Goal: Book appointment/travel/reservation

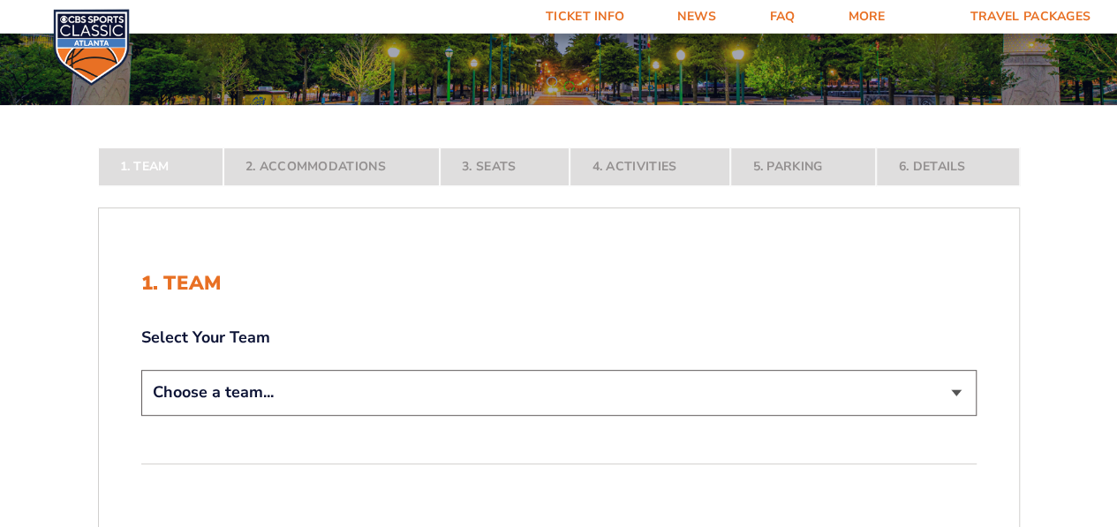
scroll to position [200, 0]
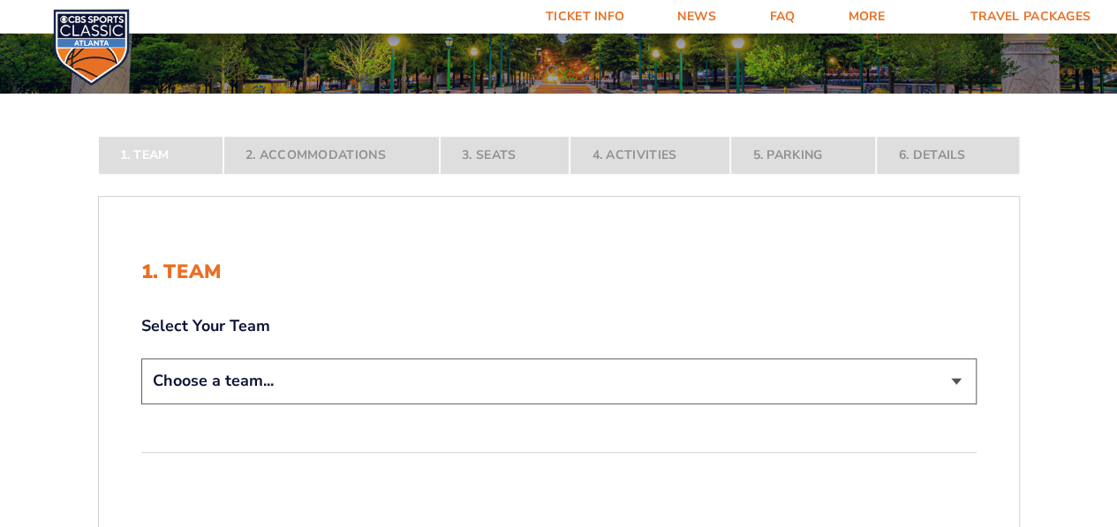
click at [962, 381] on select "Choose a team... [US_STATE] Wildcats [US_STATE] State Buckeyes [US_STATE] Tar H…" at bounding box center [558, 380] width 835 height 45
select select "12956"
click at [141, 404] on select "Choose a team... [US_STATE] Wildcats [US_STATE] State Buckeyes [US_STATE] Tar H…" at bounding box center [558, 380] width 835 height 45
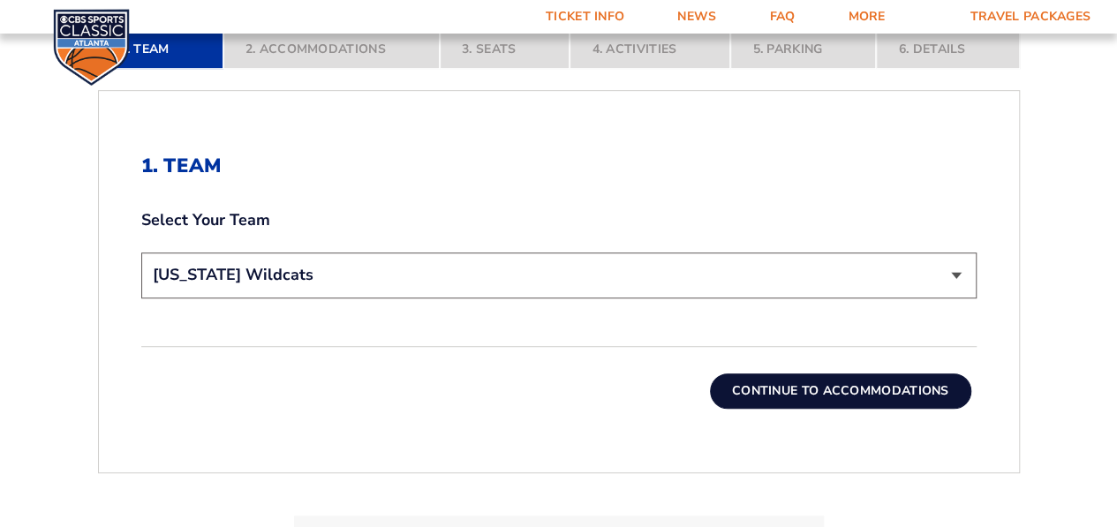
scroll to position [464, 0]
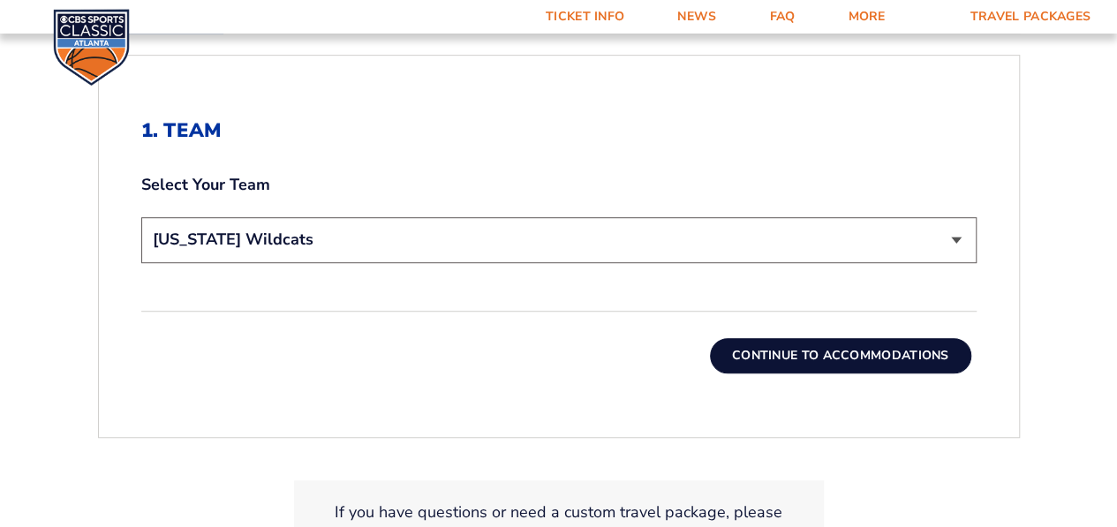
click at [865, 354] on button "Continue To Accommodations" at bounding box center [840, 355] width 261 height 35
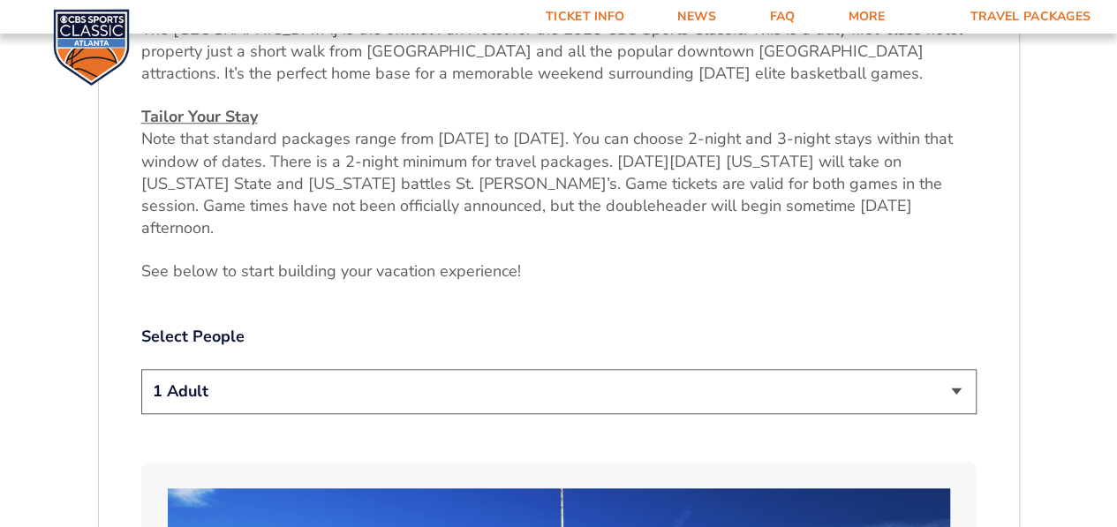
scroll to position [755, 0]
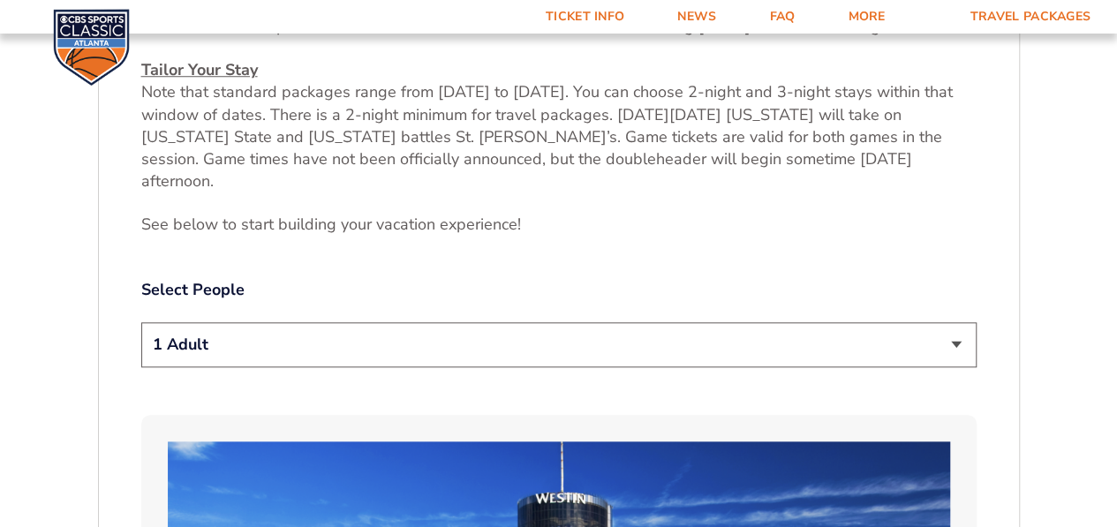
click at [956, 322] on select "1 Adult 2 Adults 3 Adults 4 Adults 2 Adults + 1 Child 2 Adults + 2 Children 2 A…" at bounding box center [558, 344] width 835 height 45
click at [141, 322] on select "1 Adult 2 Adults 3 Adults 4 Adults 2 Adults + 1 Child 2 Adults + 2 Children 2 A…" at bounding box center [558, 344] width 835 height 45
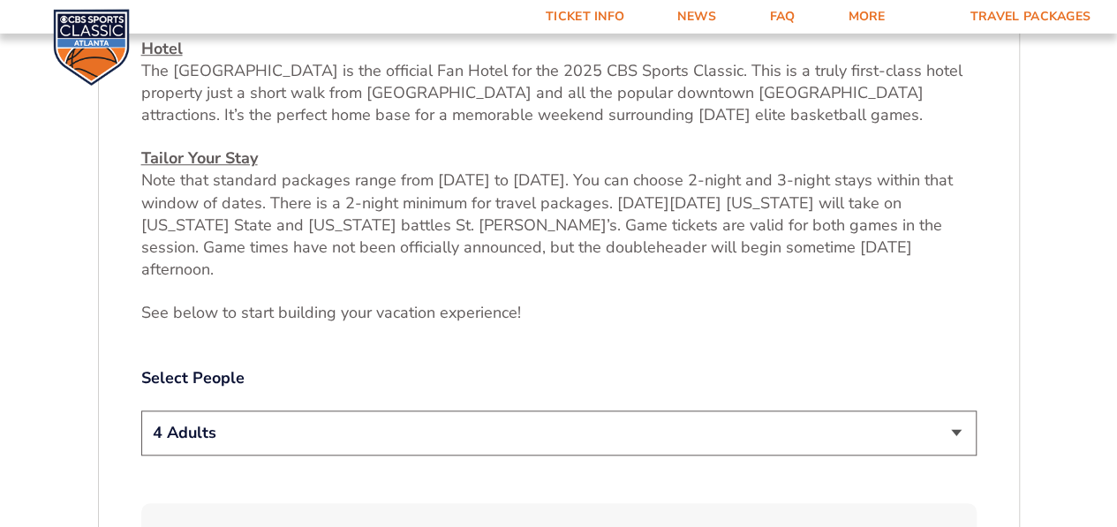
click at [957, 411] on select "1 Adult 2 Adults 3 Adults 4 Adults 2 Adults + 1 Child 2 Adults + 2 Children 2 A…" at bounding box center [558, 433] width 835 height 45
select select "2 Adults"
click at [141, 411] on select "1 Adult 2 Adults 3 Adults 4 Adults 2 Adults + 1 Child 2 Adults + 2 Children 2 A…" at bounding box center [558, 433] width 835 height 45
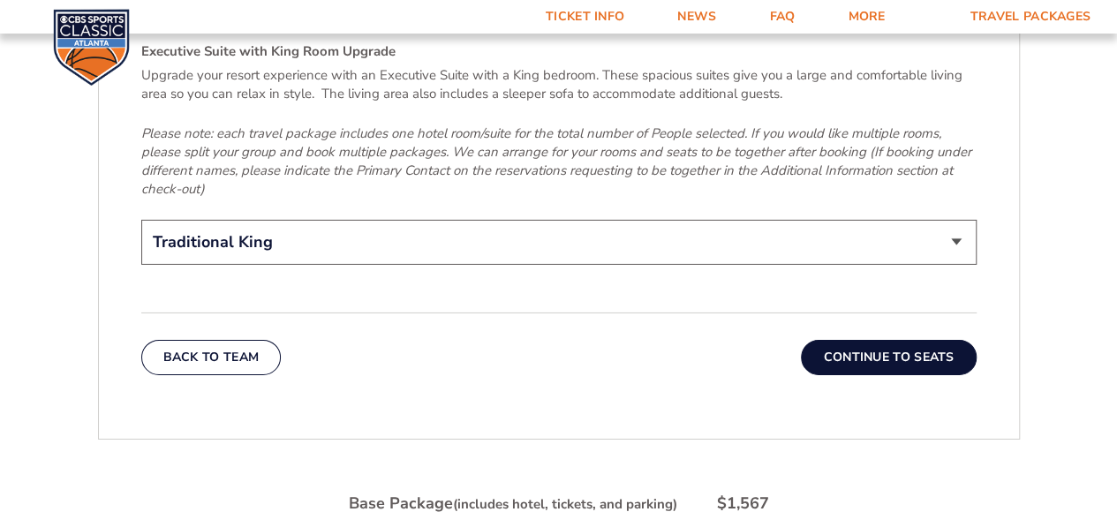
scroll to position [2874, 0]
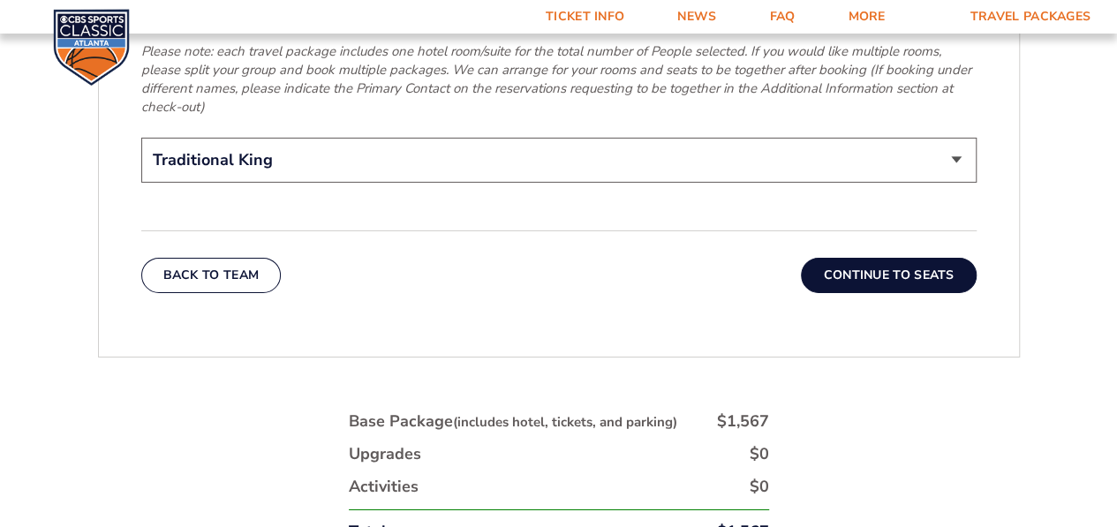
click at [205, 258] on button "Back To Team" at bounding box center [211, 275] width 140 height 35
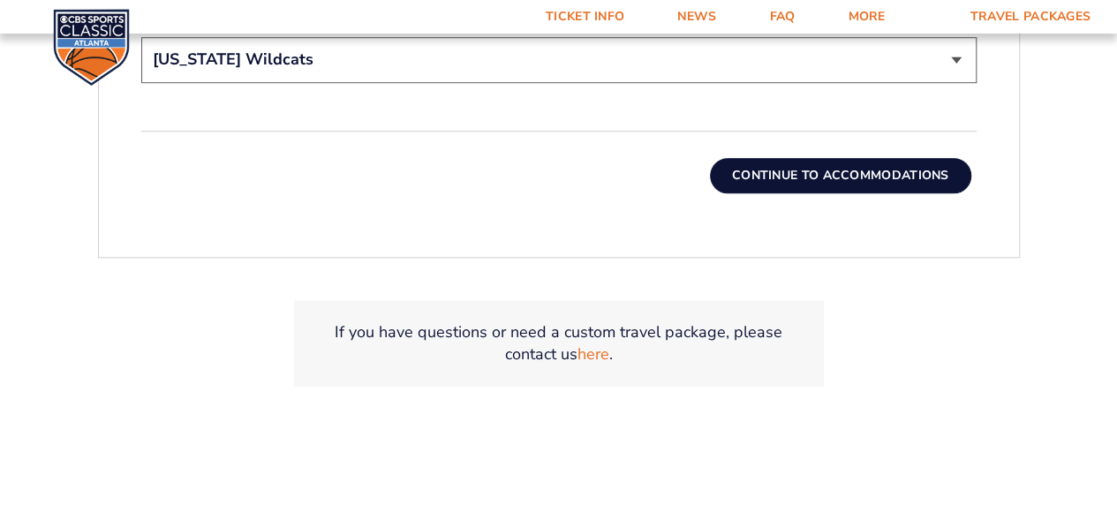
scroll to position [623, 0]
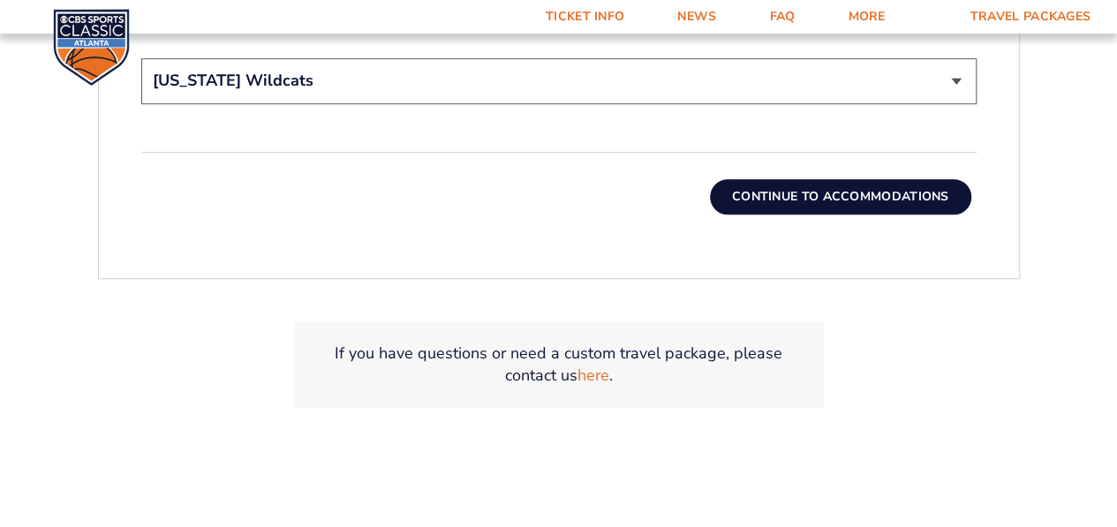
click at [841, 195] on button "Continue To Accommodations" at bounding box center [840, 196] width 261 height 35
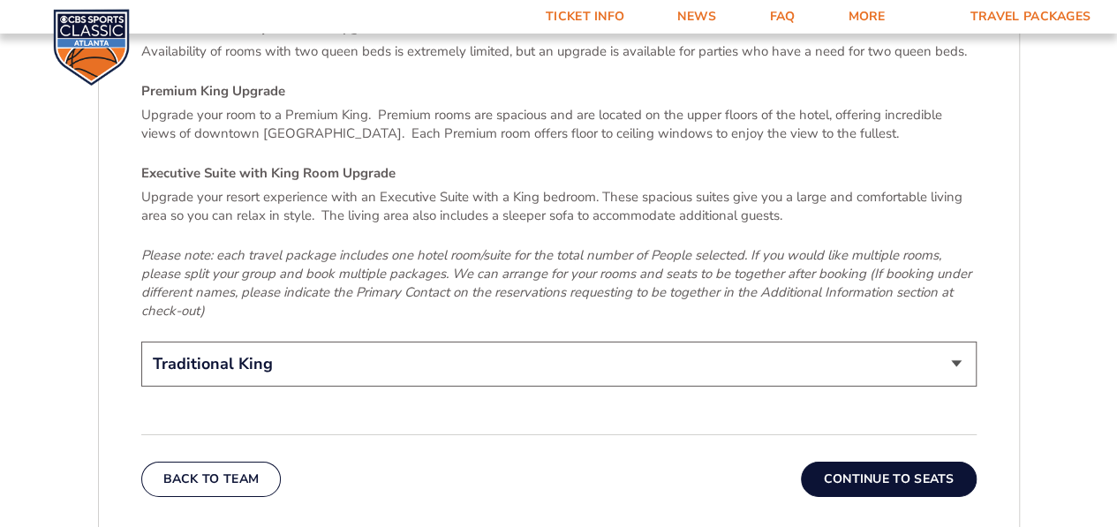
scroll to position [2679, 0]
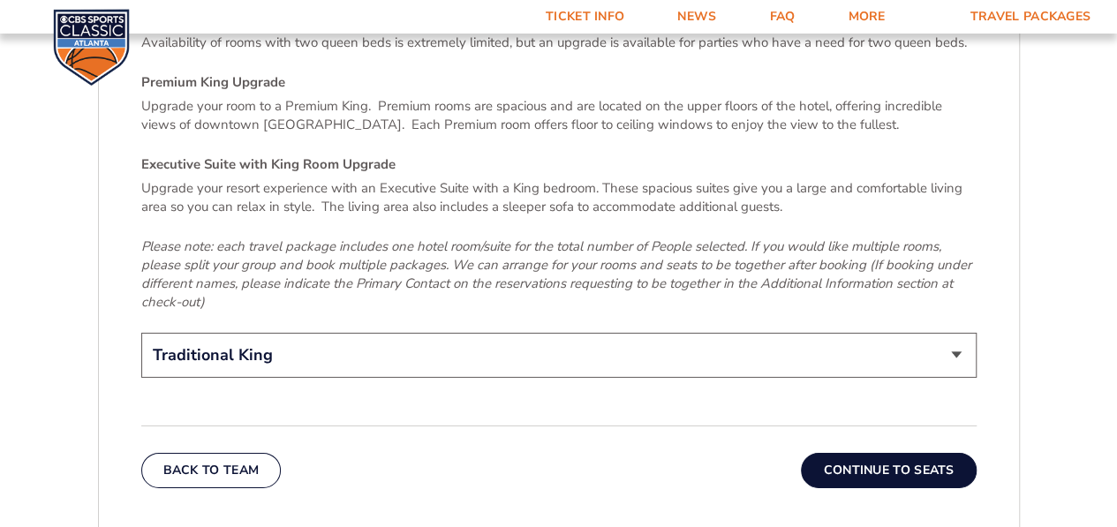
click at [909, 453] on button "Continue To Seats" at bounding box center [888, 470] width 175 height 35
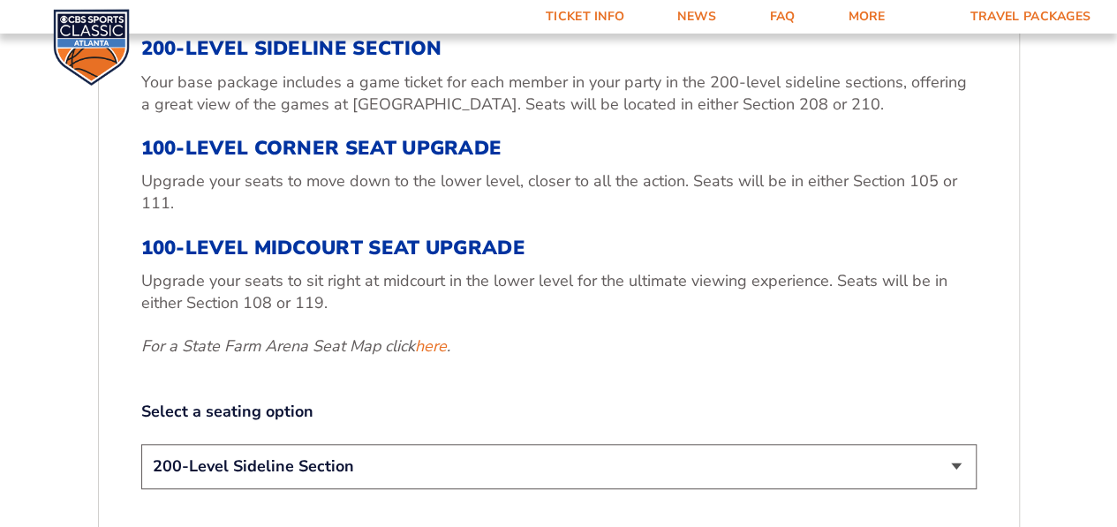
scroll to position [602, 0]
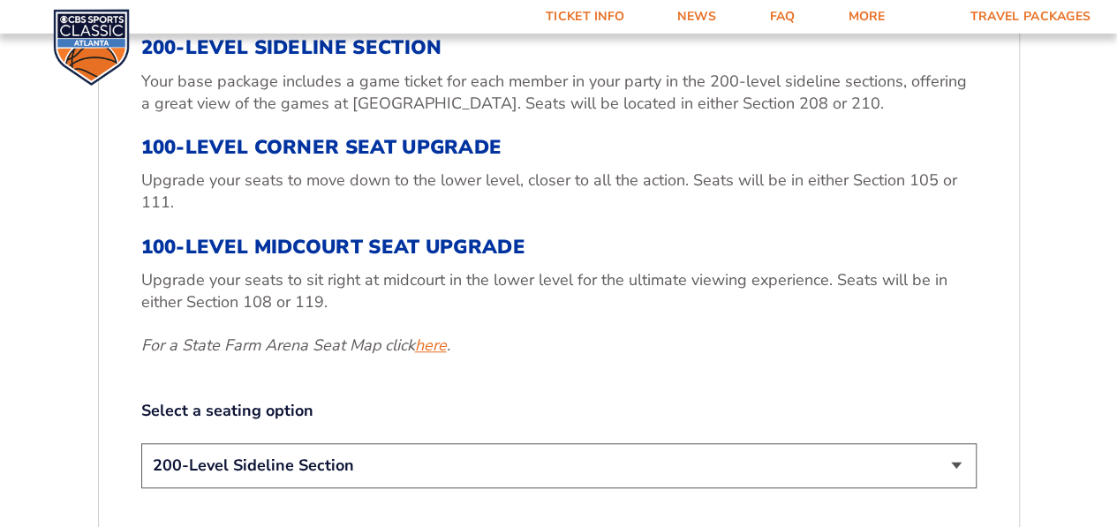
click at [429, 342] on link "here" at bounding box center [431, 346] width 32 height 22
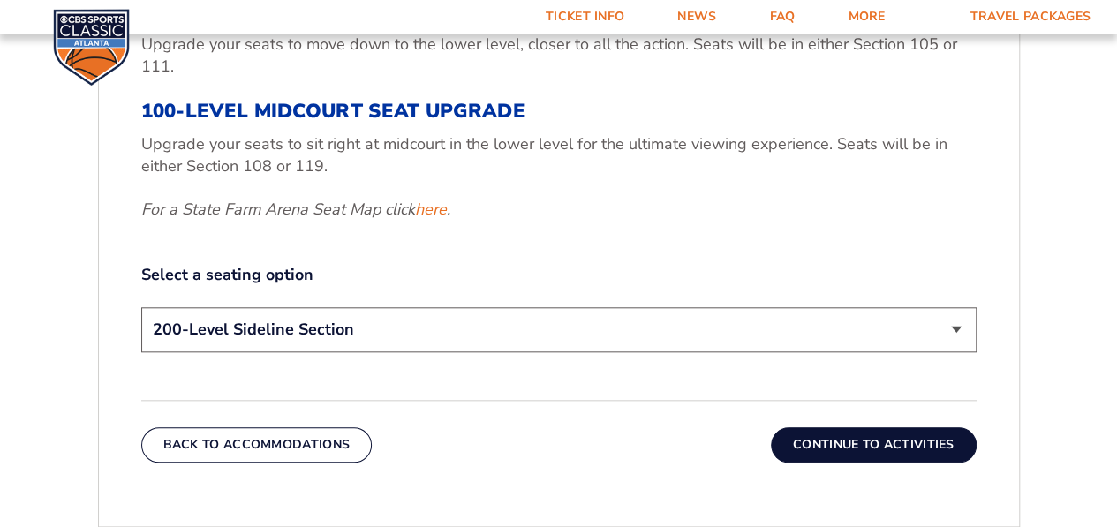
scroll to position [761, 0]
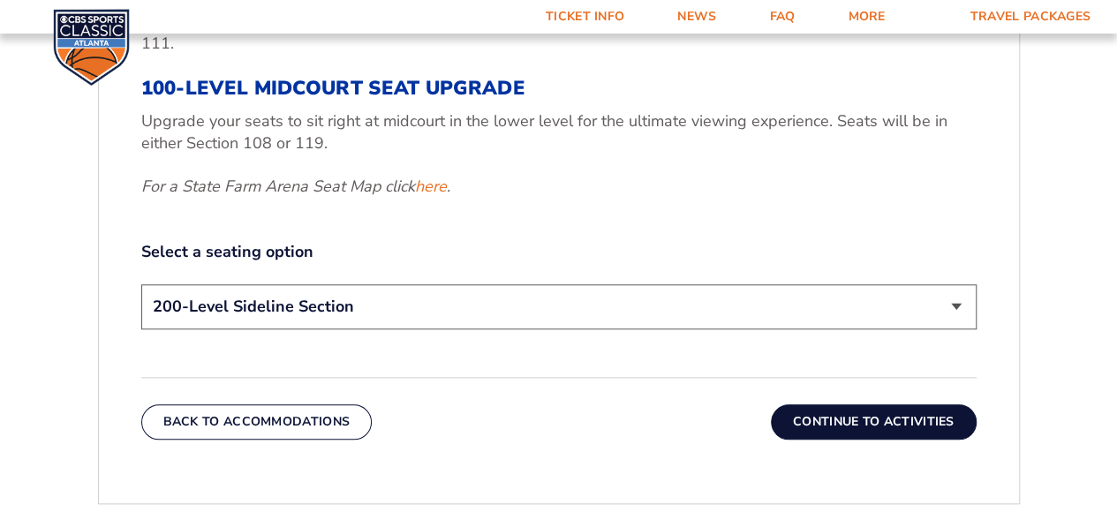
click at [957, 306] on select "200-Level Sideline Section 100-Level Corner Seat Upgrade (+$120 per person) 100…" at bounding box center [558, 306] width 835 height 45
click at [141, 284] on select "200-Level Sideline Section 100-Level Corner Seat Upgrade (+$120 per person) 100…" at bounding box center [558, 306] width 835 height 45
click at [876, 416] on button "Continue To Activities" at bounding box center [874, 421] width 206 height 35
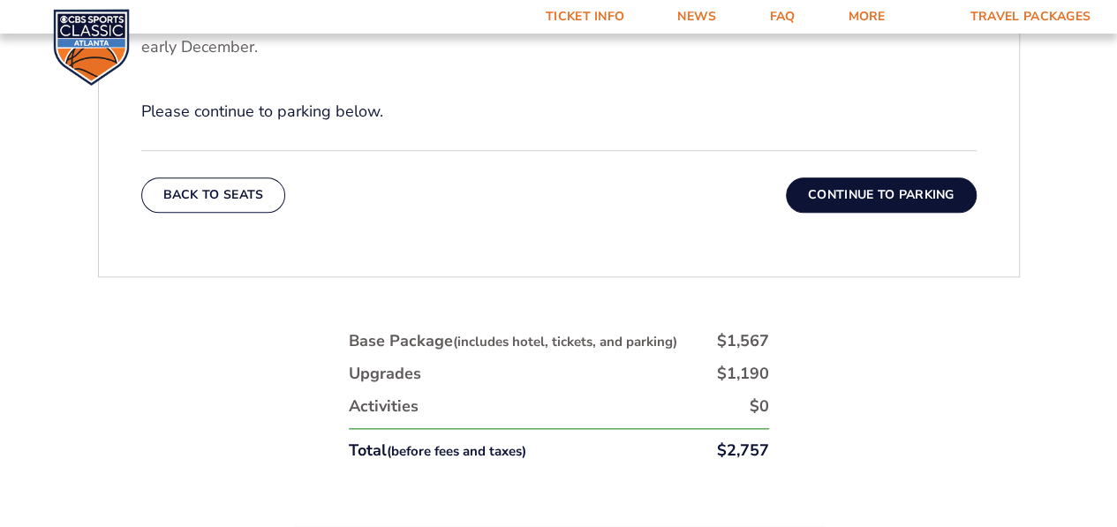
scroll to position [784, 0]
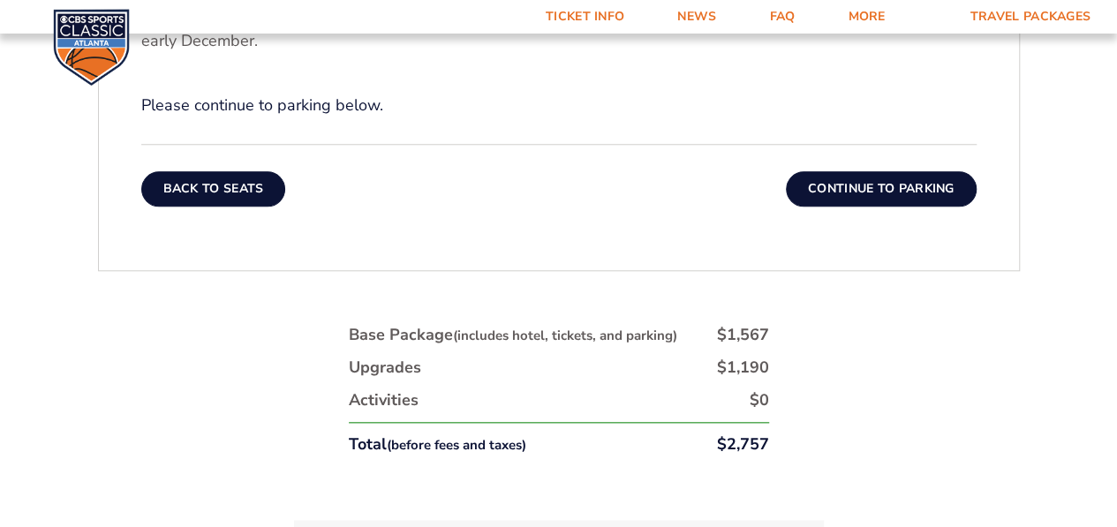
click at [230, 195] on button "Back To Seats" at bounding box center [213, 188] width 145 height 35
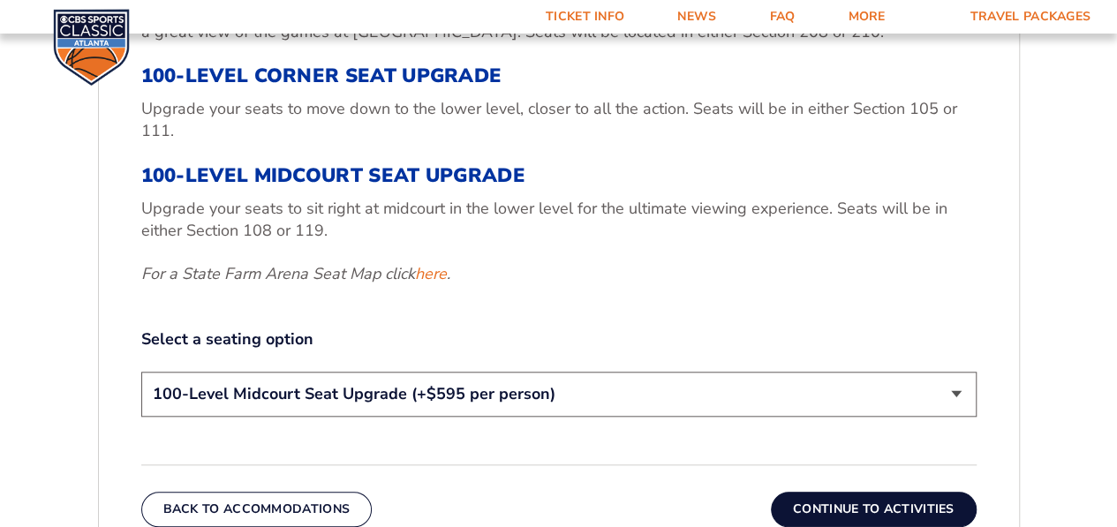
scroll to position [699, 0]
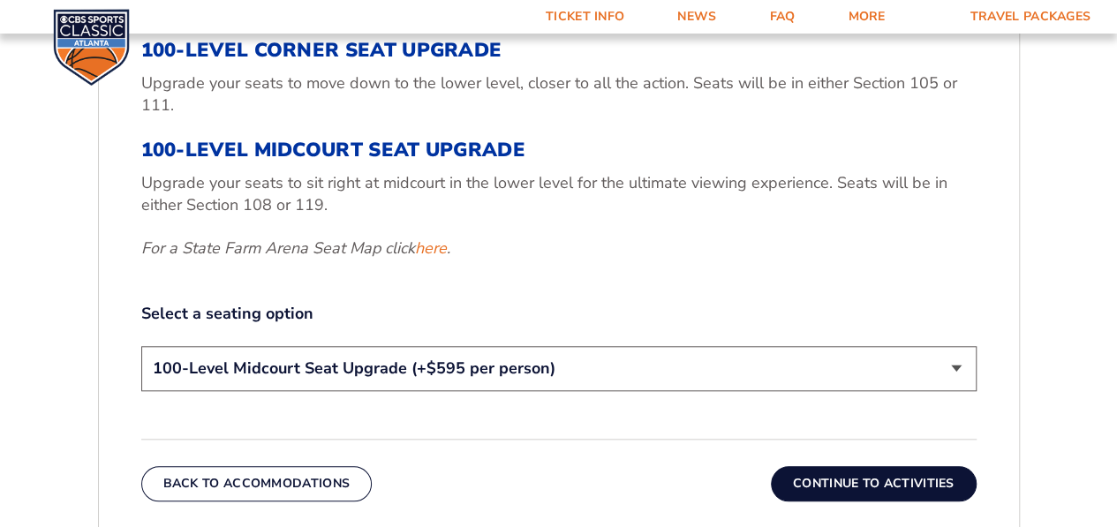
click at [955, 364] on select "200-Level Sideline Section 100-Level Corner Seat Upgrade (+$120 per person) 100…" at bounding box center [558, 368] width 835 height 45
select select "100-Level Corner Seat Upgrade"
click at [141, 346] on select "200-Level Sideline Section 100-Level Corner Seat Upgrade (+$120 per person) 100…" at bounding box center [558, 368] width 835 height 45
click at [880, 482] on button "Continue To Activities" at bounding box center [874, 483] width 206 height 35
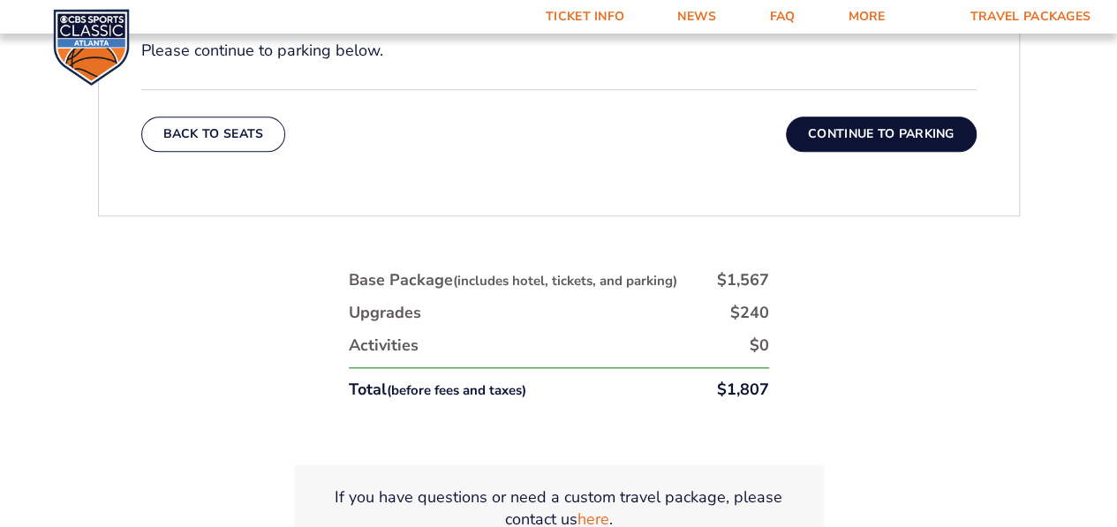
scroll to position [841, 0]
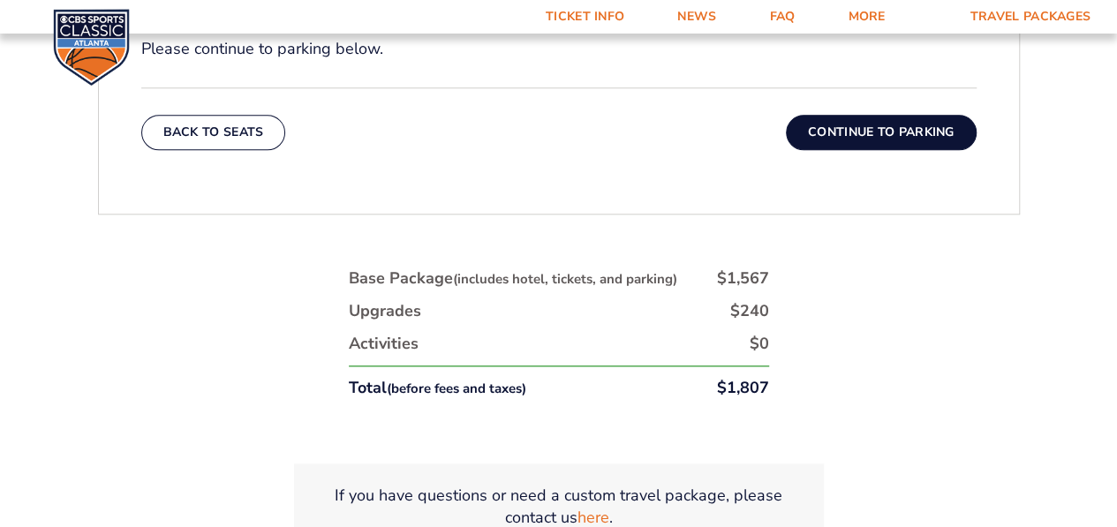
click at [888, 131] on button "Continue To Parking" at bounding box center [881, 132] width 191 height 35
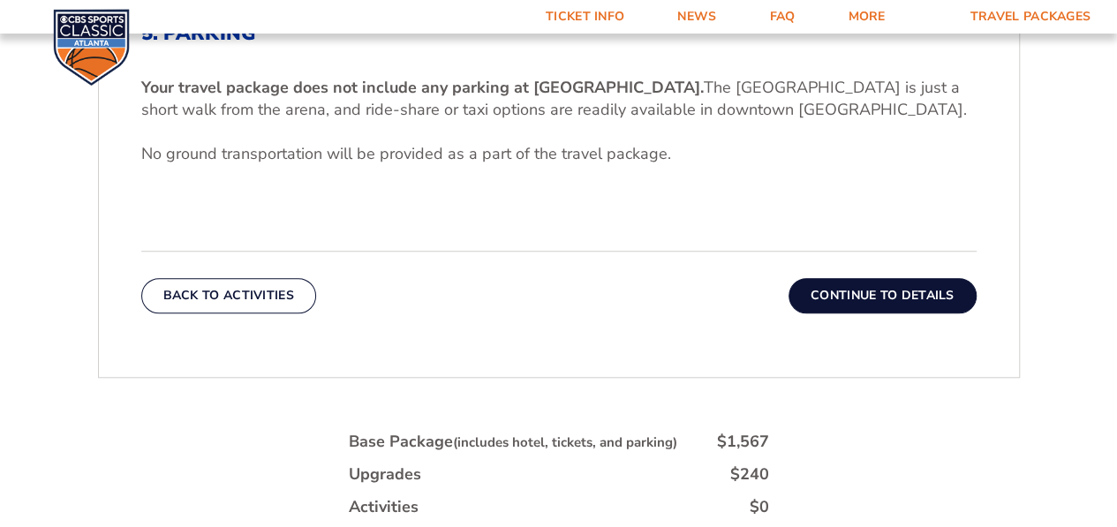
scroll to position [559, 0]
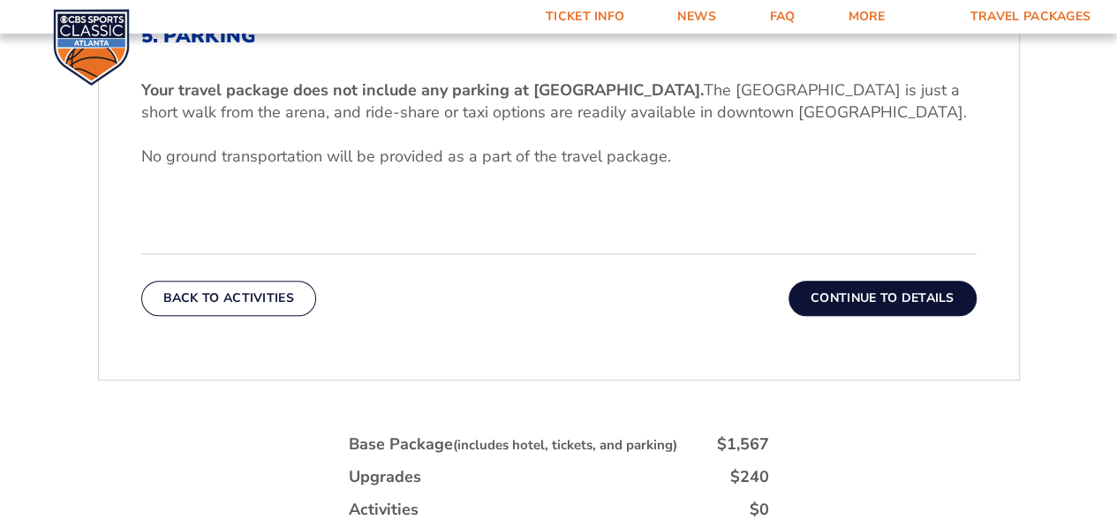
click at [895, 298] on button "Continue To Details" at bounding box center [883, 298] width 188 height 35
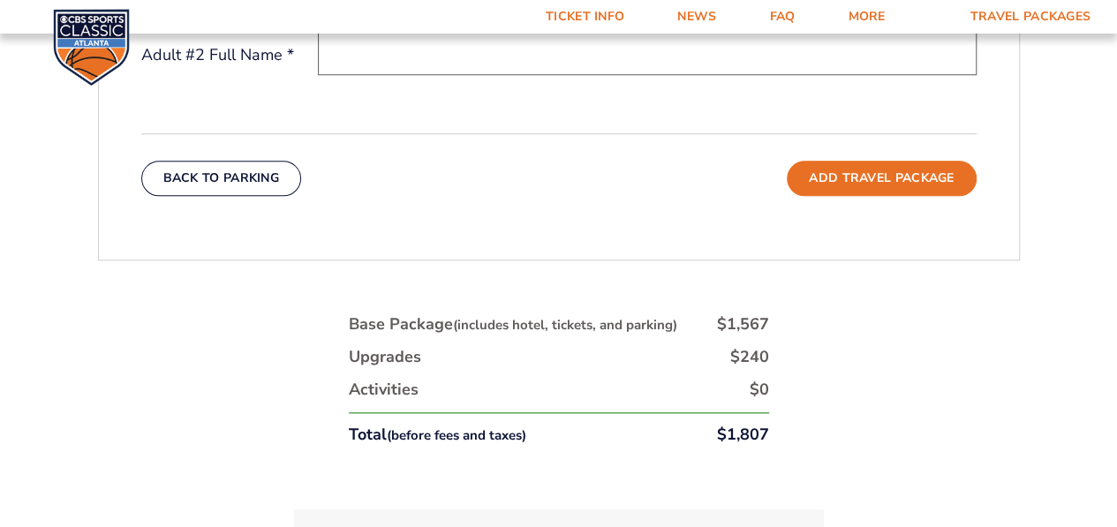
scroll to position [779, 0]
